Goal: Transaction & Acquisition: Subscribe to service/newsletter

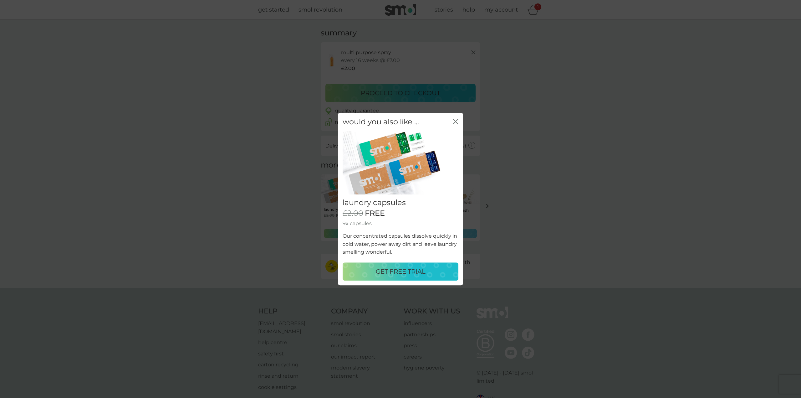
click at [395, 275] on p "GET FREE TRIAL" at bounding box center [401, 271] width 50 height 10
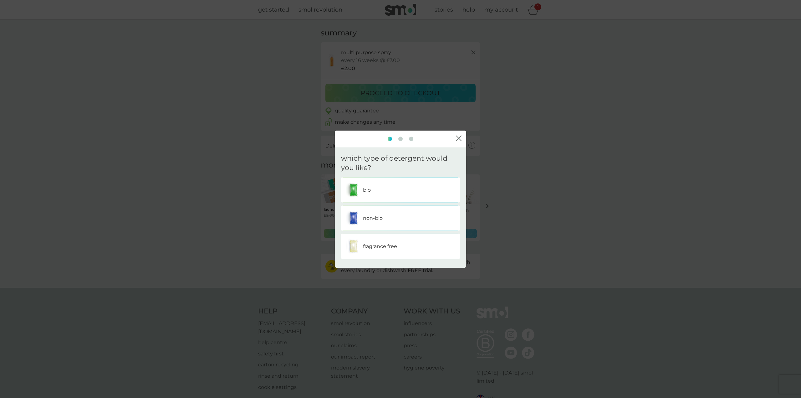
click at [403, 190] on div "bio" at bounding box center [400, 190] width 109 height 16
click at [403, 190] on div "one" at bounding box center [400, 190] width 109 height 16
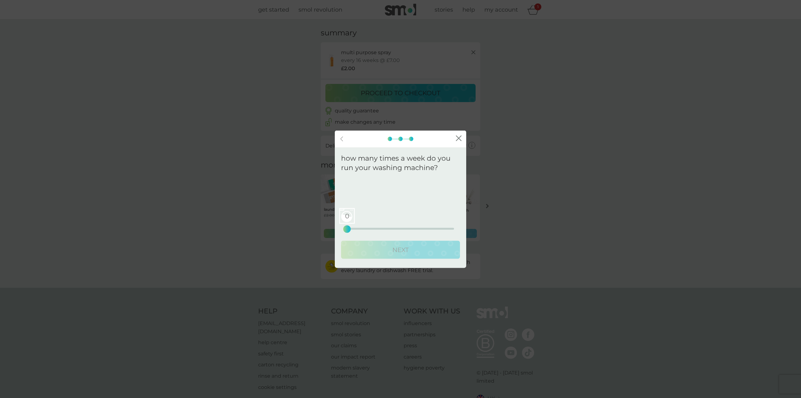
click at [352, 227] on div "0 0 12.5 25" at bounding box center [400, 219] width 107 height 25
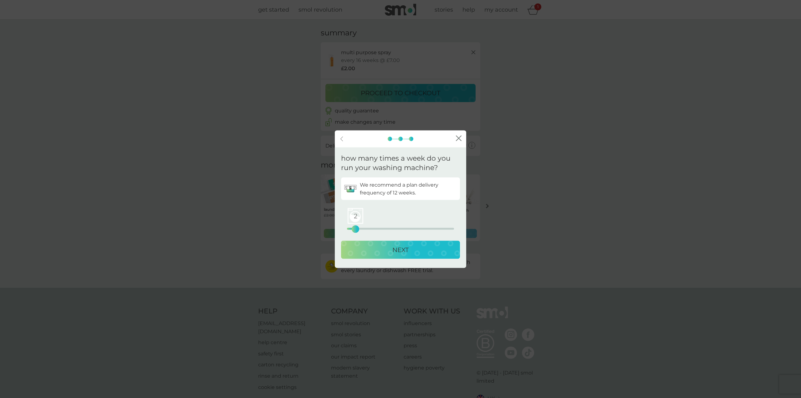
drag, startPoint x: 348, startPoint y: 230, endPoint x: 355, endPoint y: 232, distance: 7.8
click at [355, 230] on div "2" at bounding box center [355, 229] width 3 height 3
click at [360, 258] on button "NEXT" at bounding box center [400, 250] width 119 height 18
